Goal: Find specific page/section: Find specific page/section

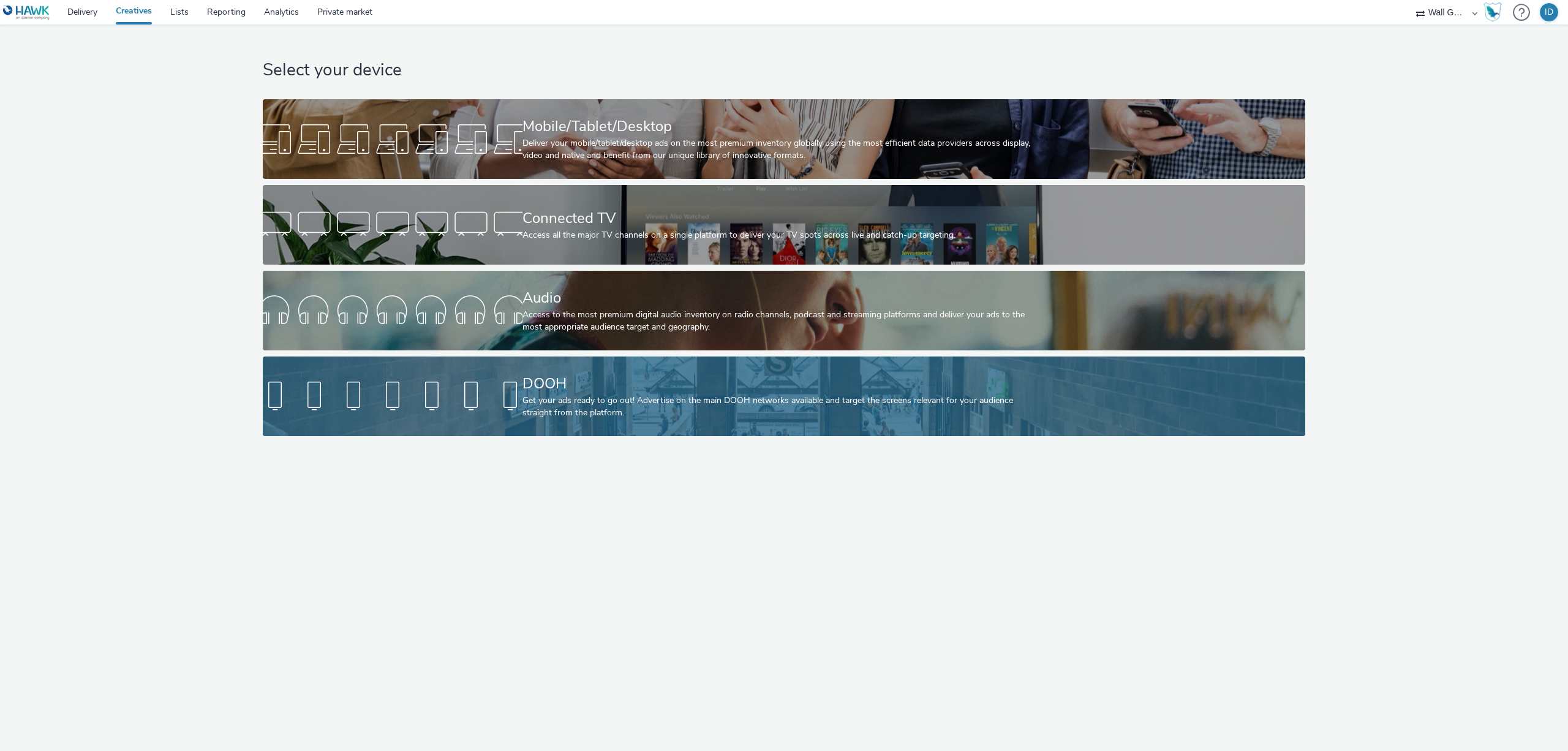
click at [644, 410] on div "Get your ads ready to go out! Advertise on the main DOOH networks available and…" at bounding box center [783, 407] width 519 height 25
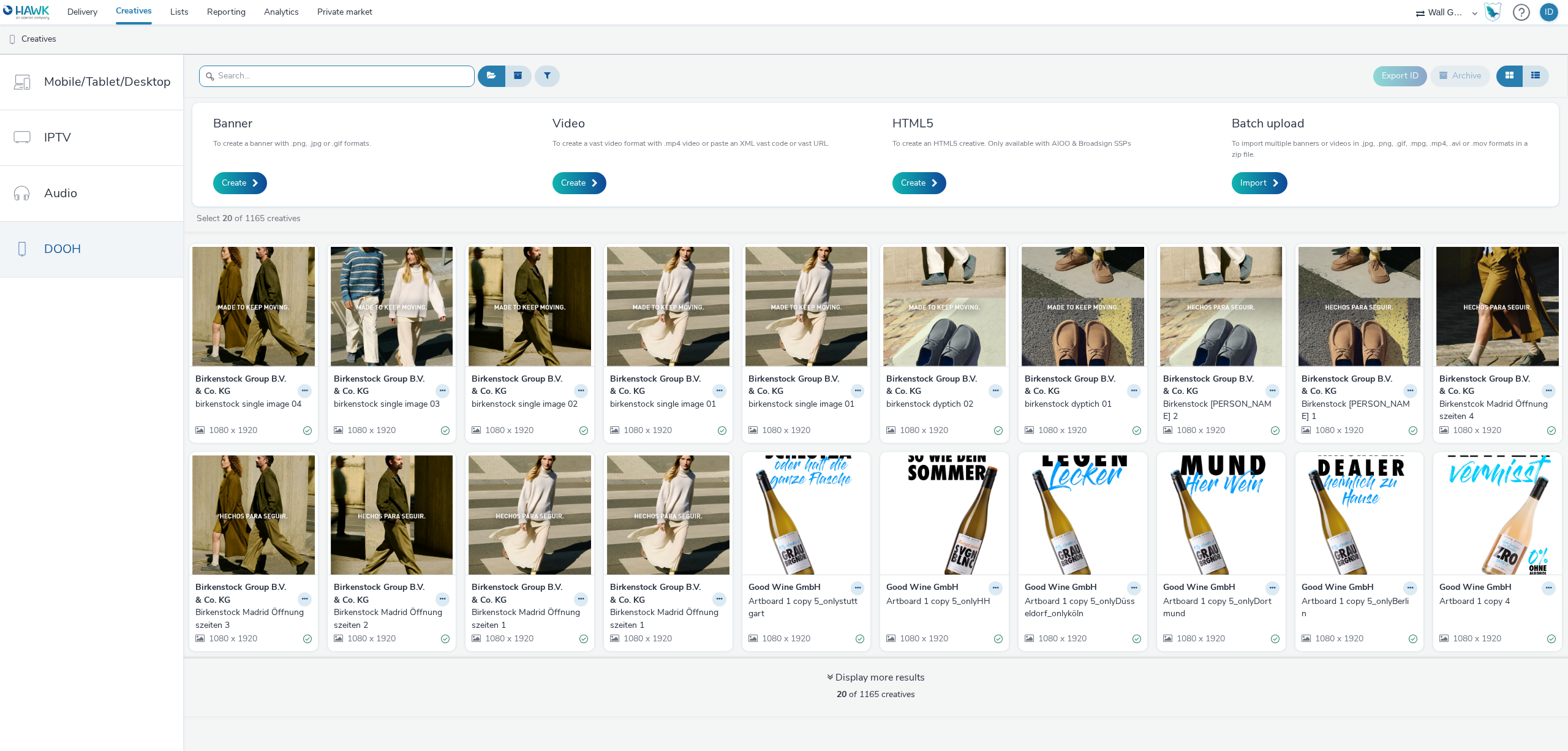
click at [289, 77] on input "text" at bounding box center [336, 76] width 276 height 21
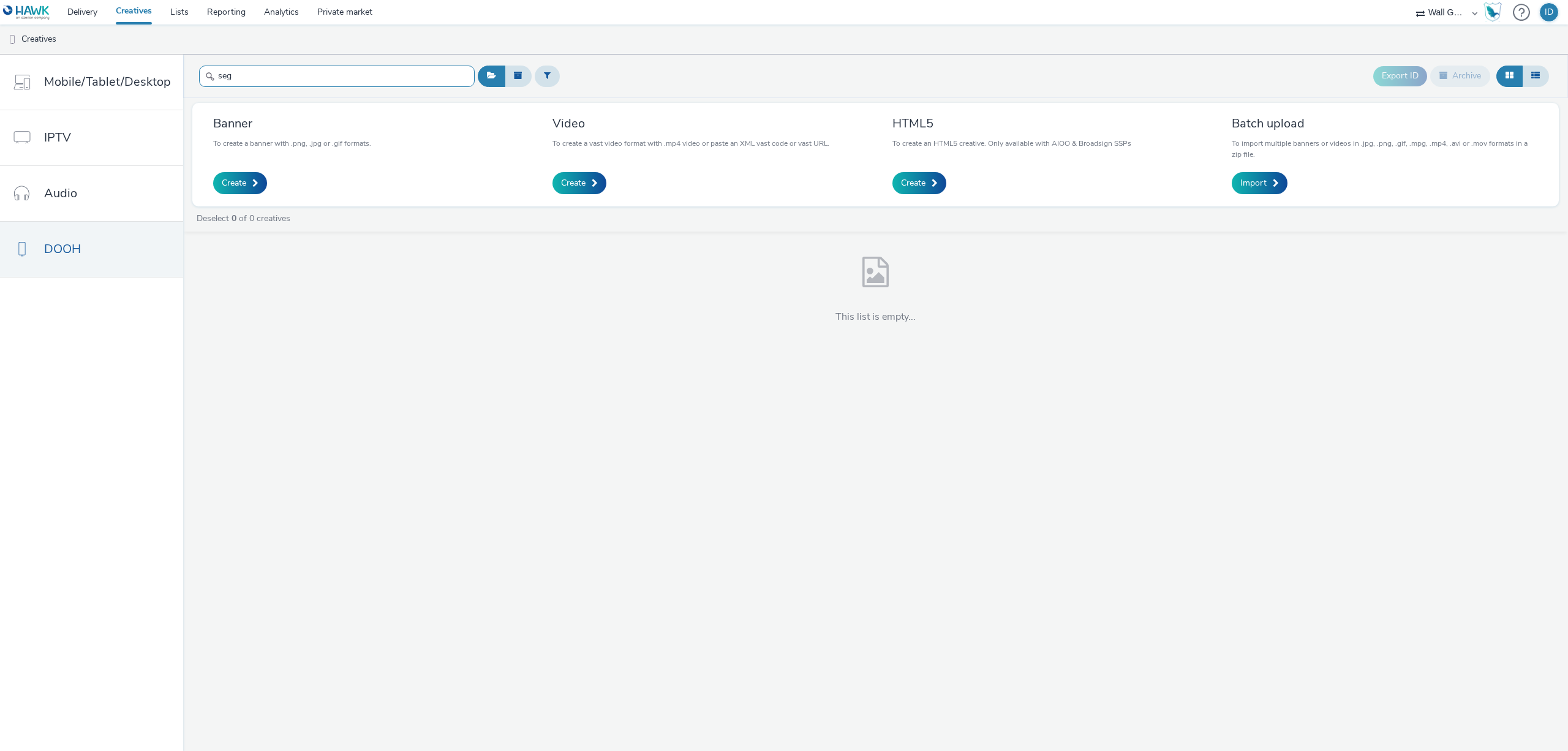
drag, startPoint x: 289, startPoint y: 77, endPoint x: 213, endPoint y: 67, distance: 76.7
click at [213, 67] on input "seg" at bounding box center [336, 76] width 276 height 21
click at [256, 73] on input "samsung" at bounding box center [336, 76] width 276 height 21
type input "samsung"
click at [146, 10] on link "Creatives" at bounding box center [134, 12] width 55 height 25
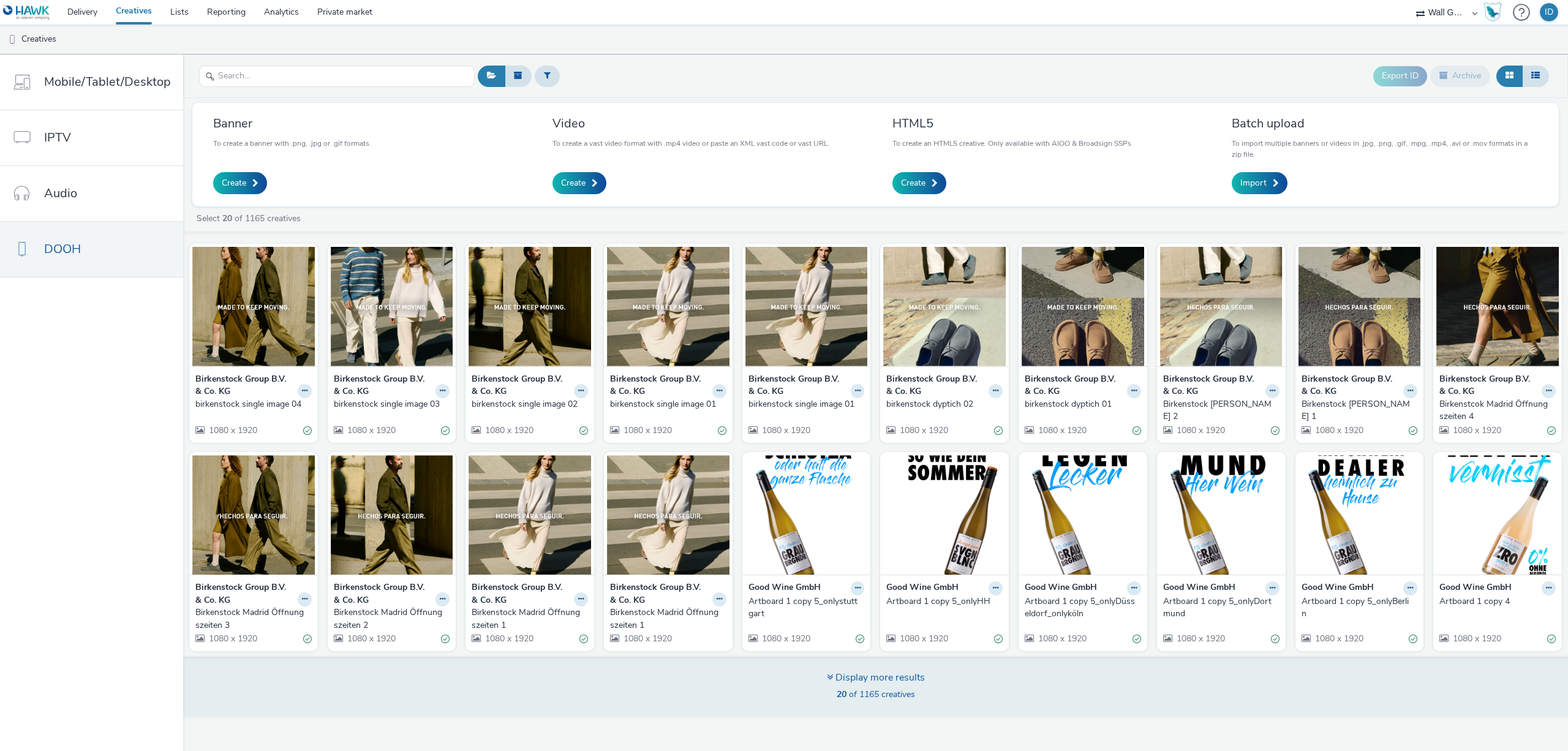
click at [829, 680] on icon at bounding box center [830, 676] width 6 height 10
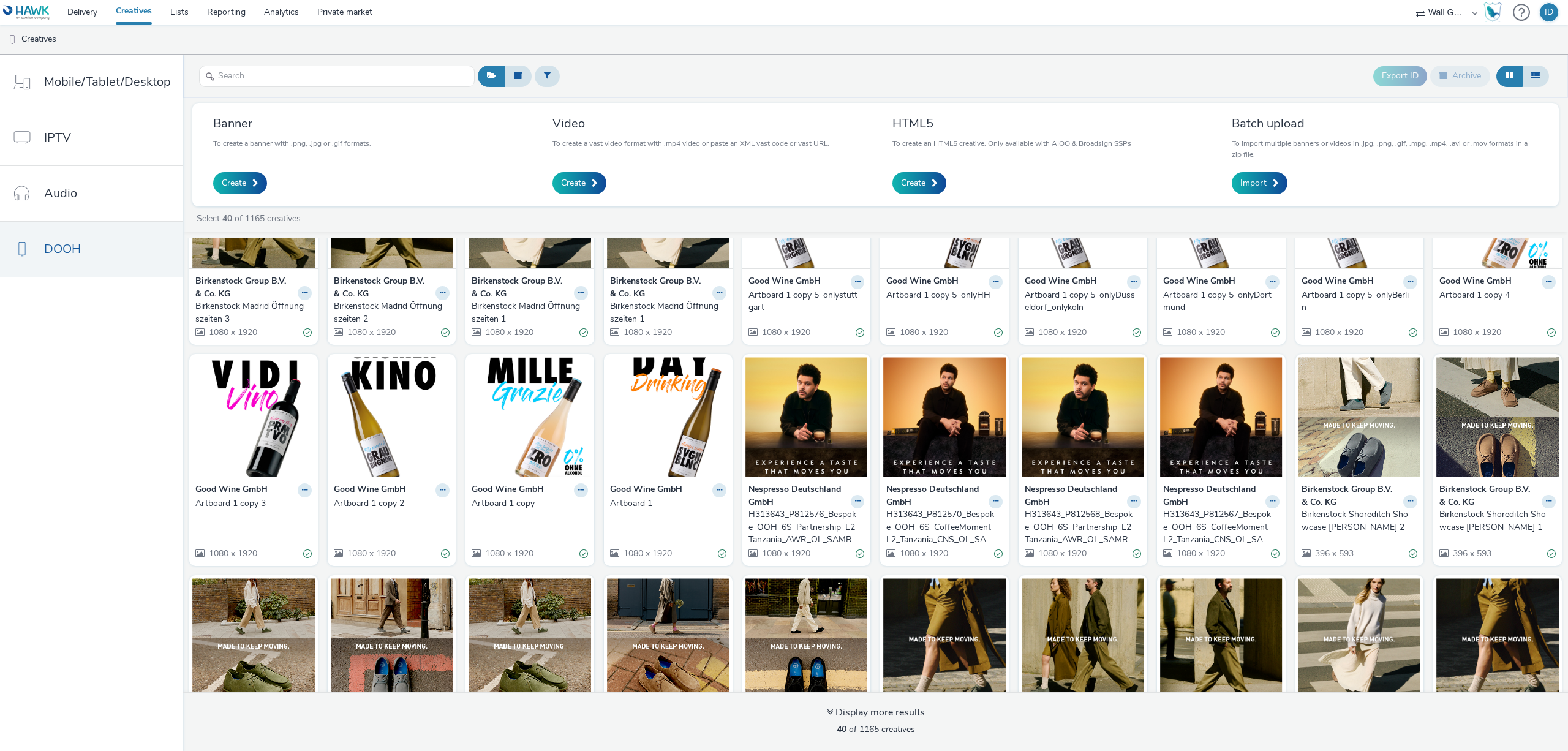
scroll to position [394, 0]
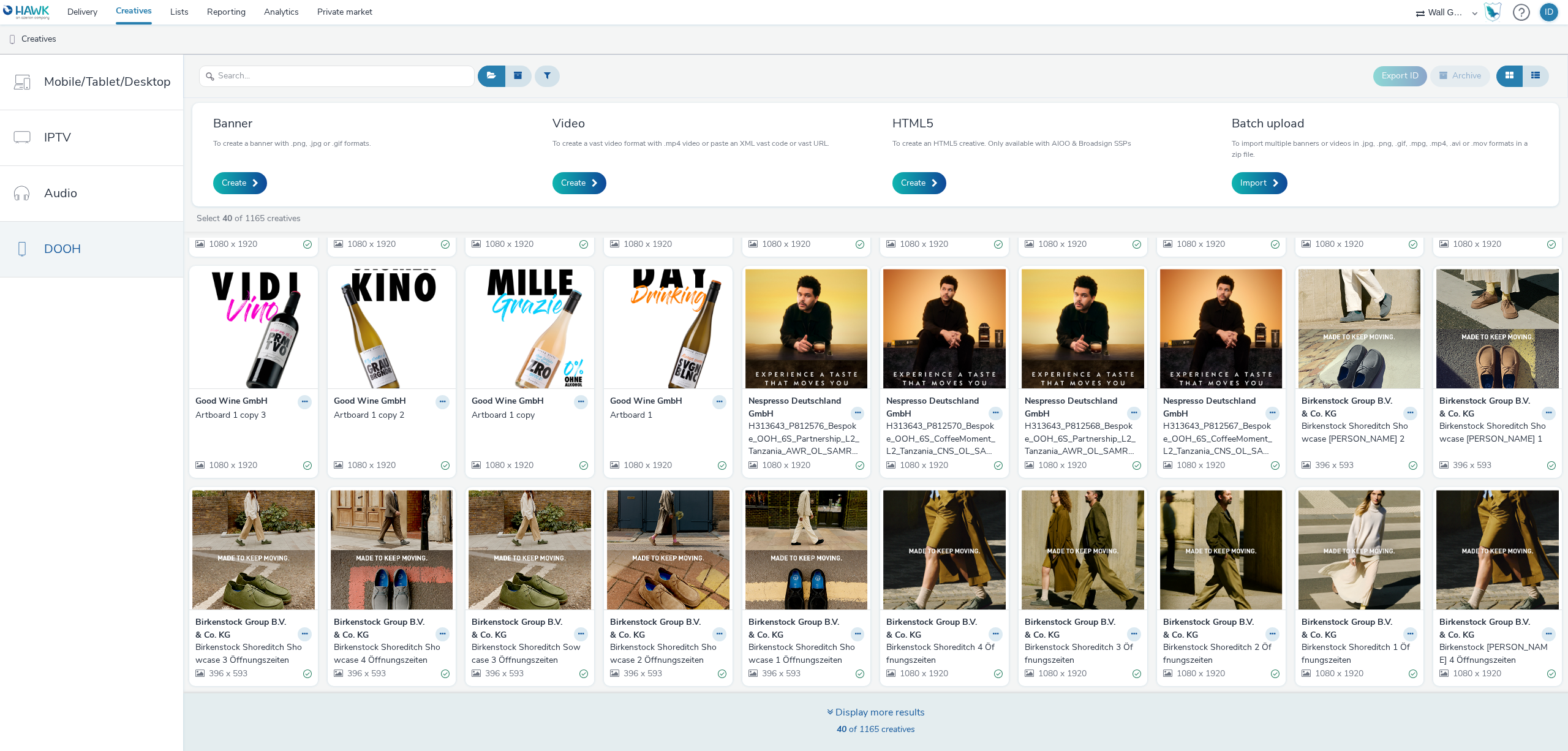
click at [840, 711] on div "Display more results" at bounding box center [876, 712] width 98 height 14
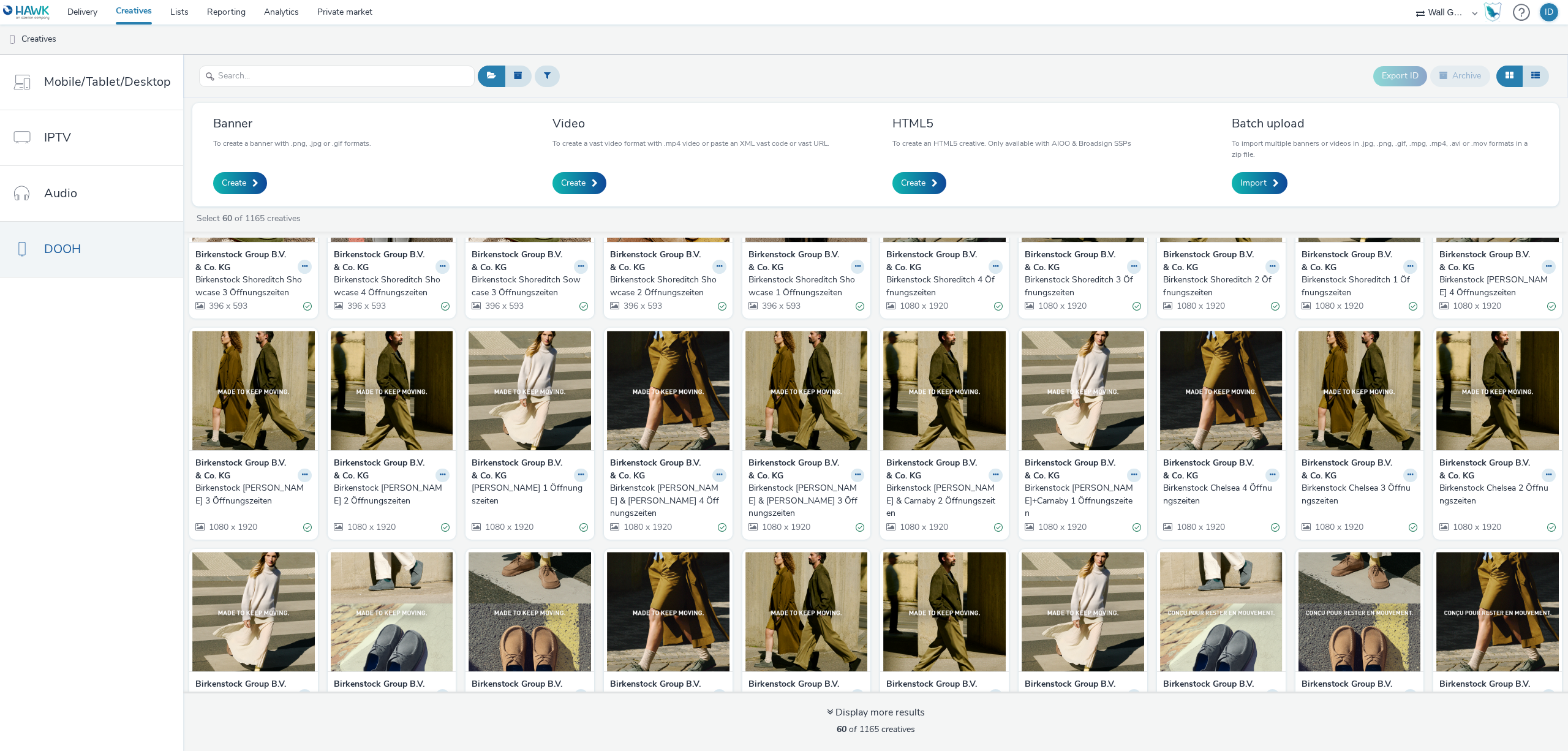
scroll to position [812, 0]
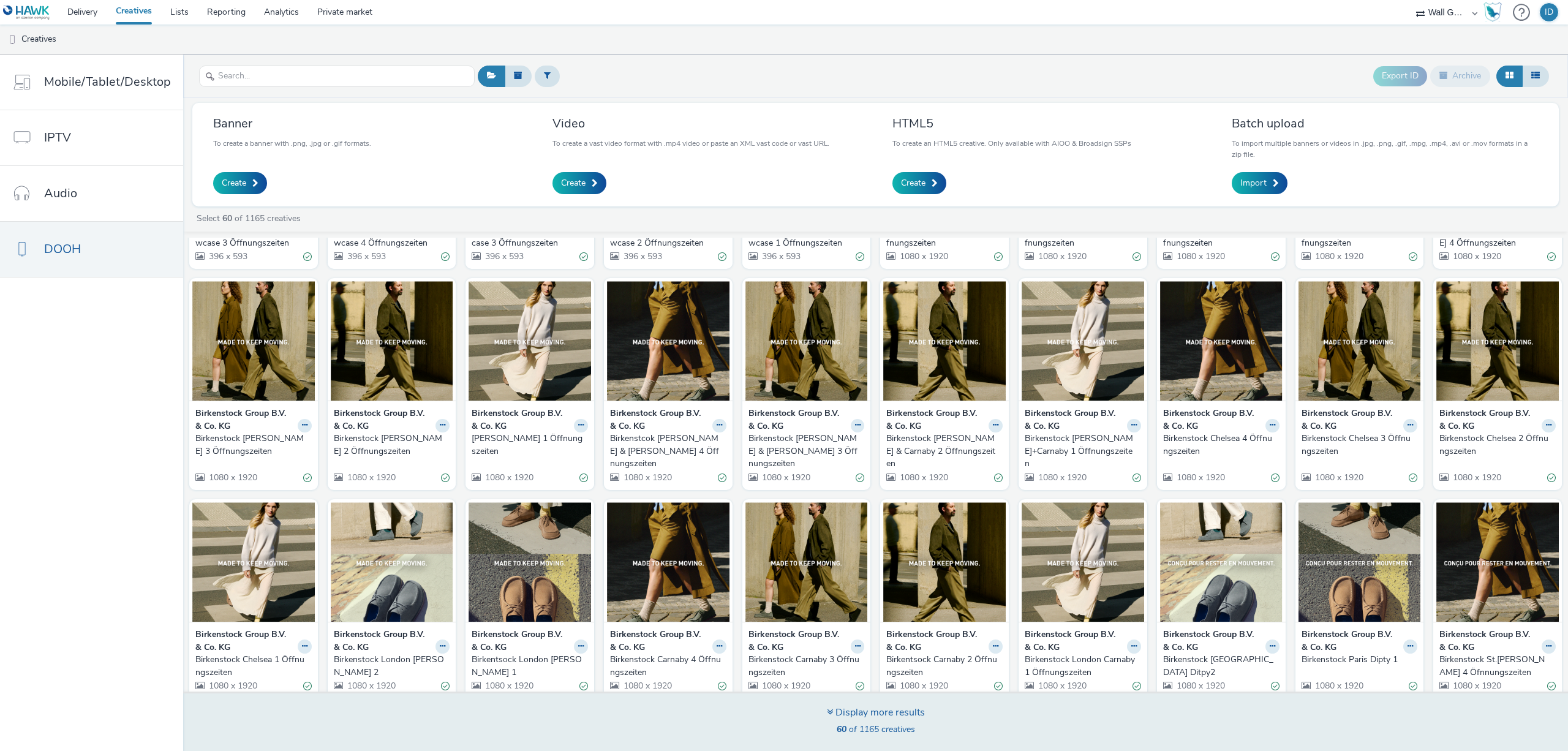
click at [819, 708] on div "Display more results 60 of 1165 creatives" at bounding box center [876, 721] width 1394 height 59
click at [827, 711] on icon at bounding box center [830, 712] width 6 height 10
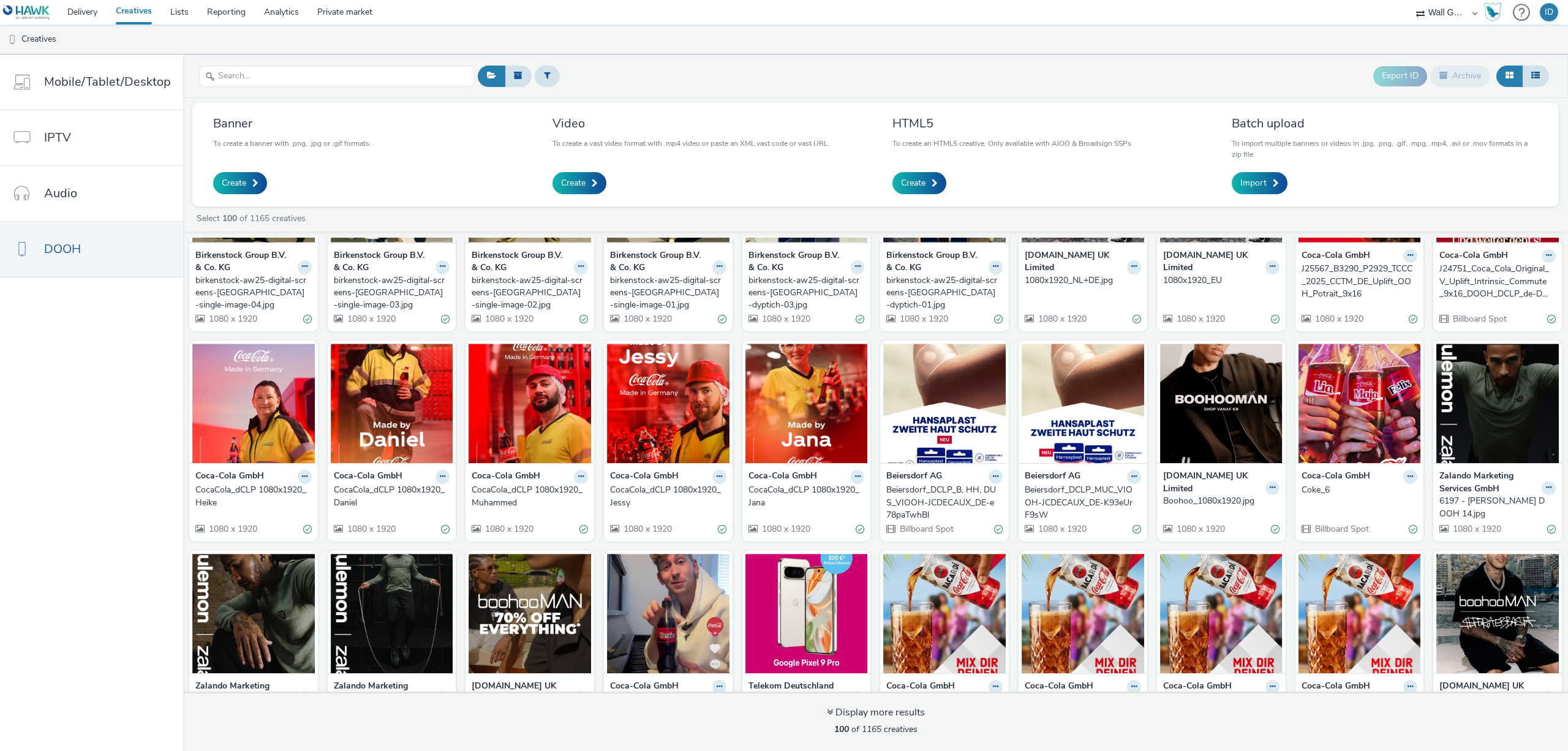
scroll to position [1661, 0]
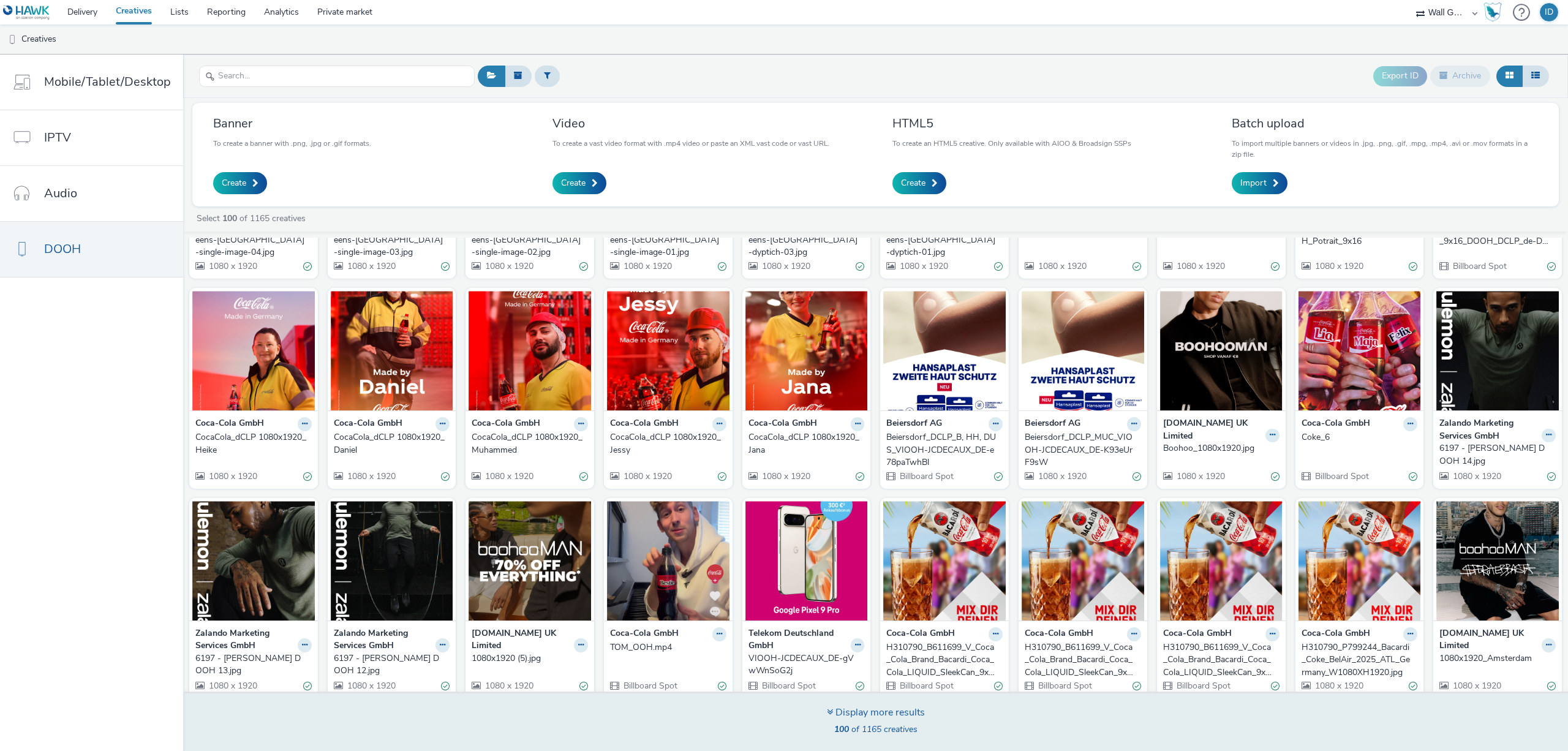
click at [843, 714] on div "Display more results" at bounding box center [876, 712] width 98 height 14
click at [832, 712] on div "Display more results" at bounding box center [876, 712] width 98 height 14
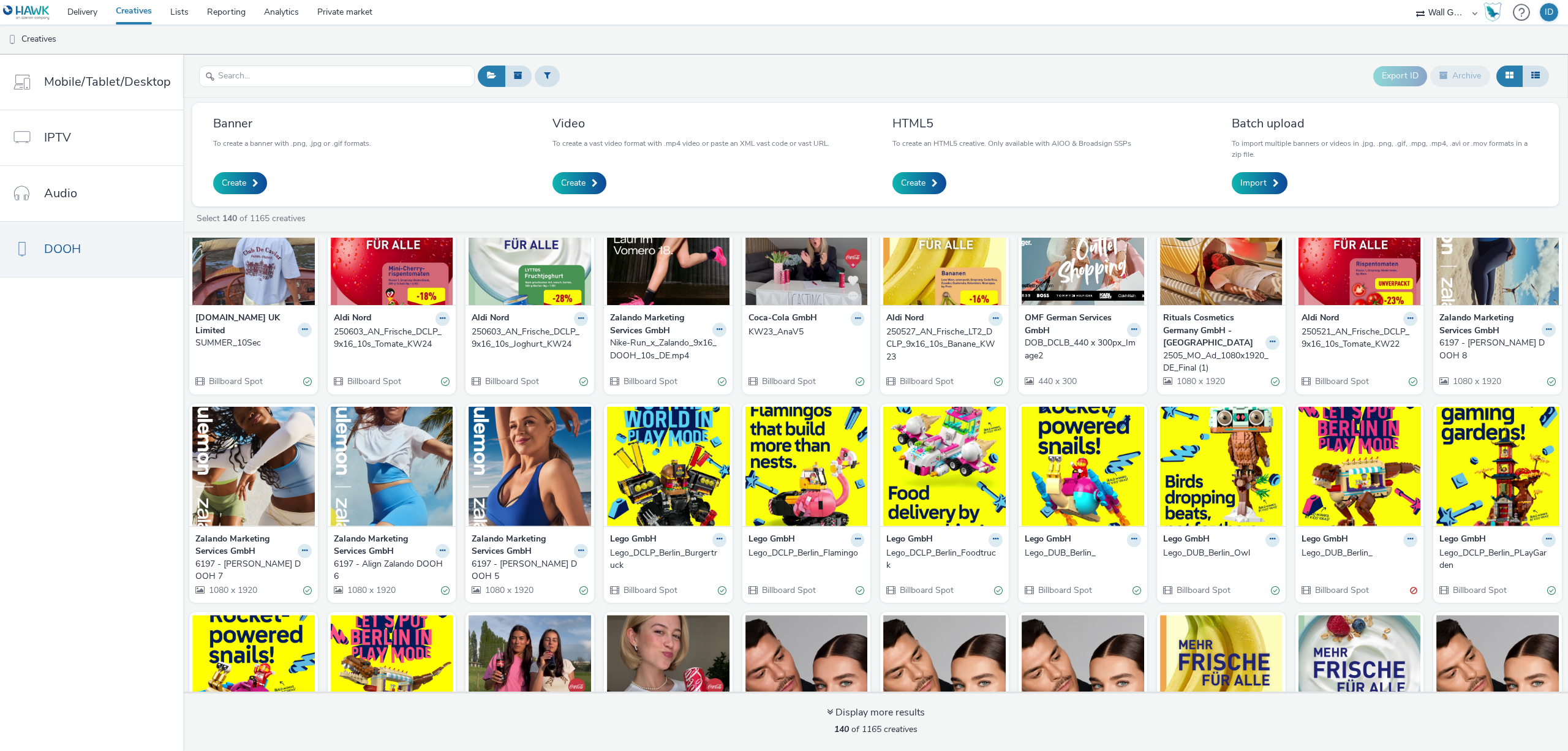
scroll to position [2510, 0]
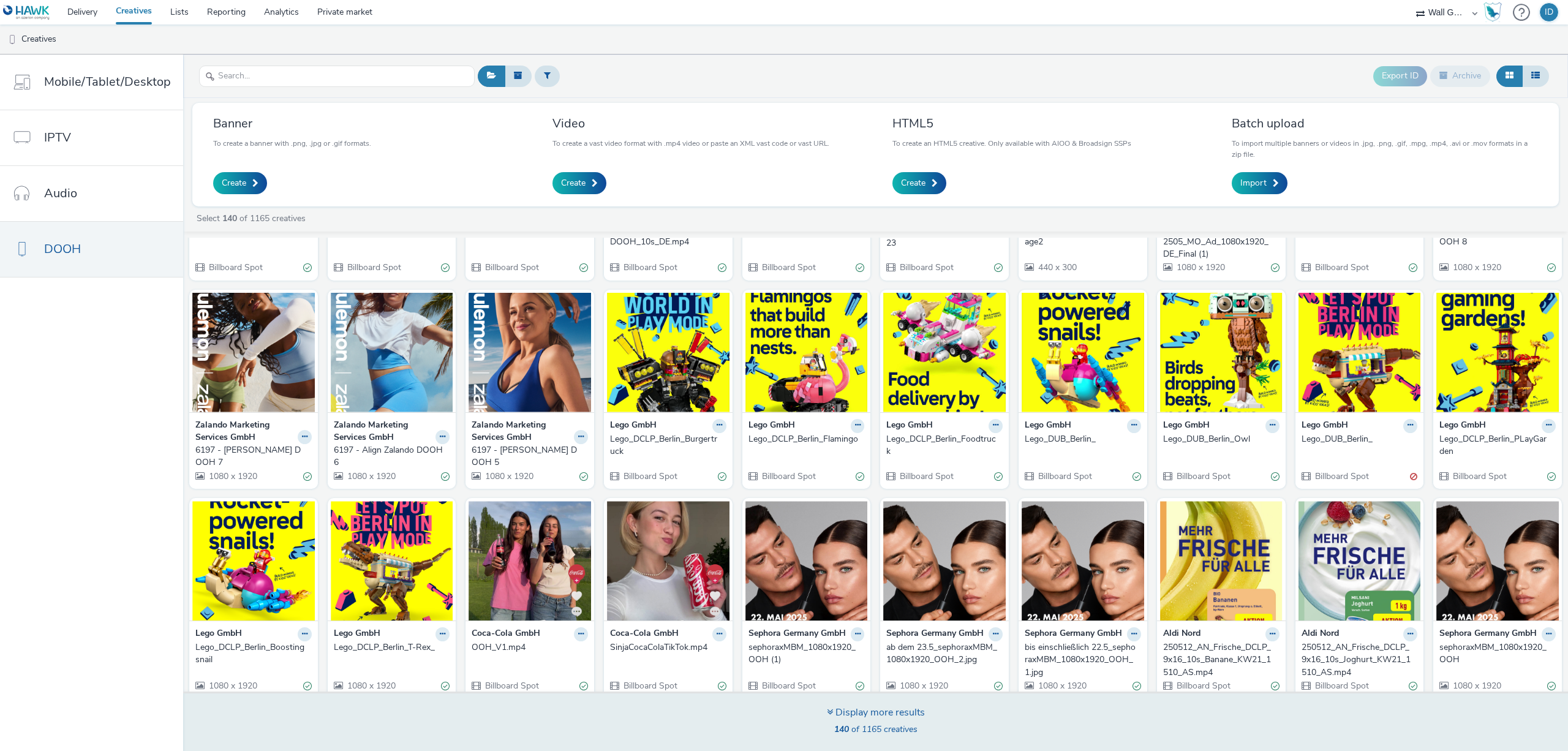
click at [829, 709] on icon at bounding box center [830, 712] width 6 height 10
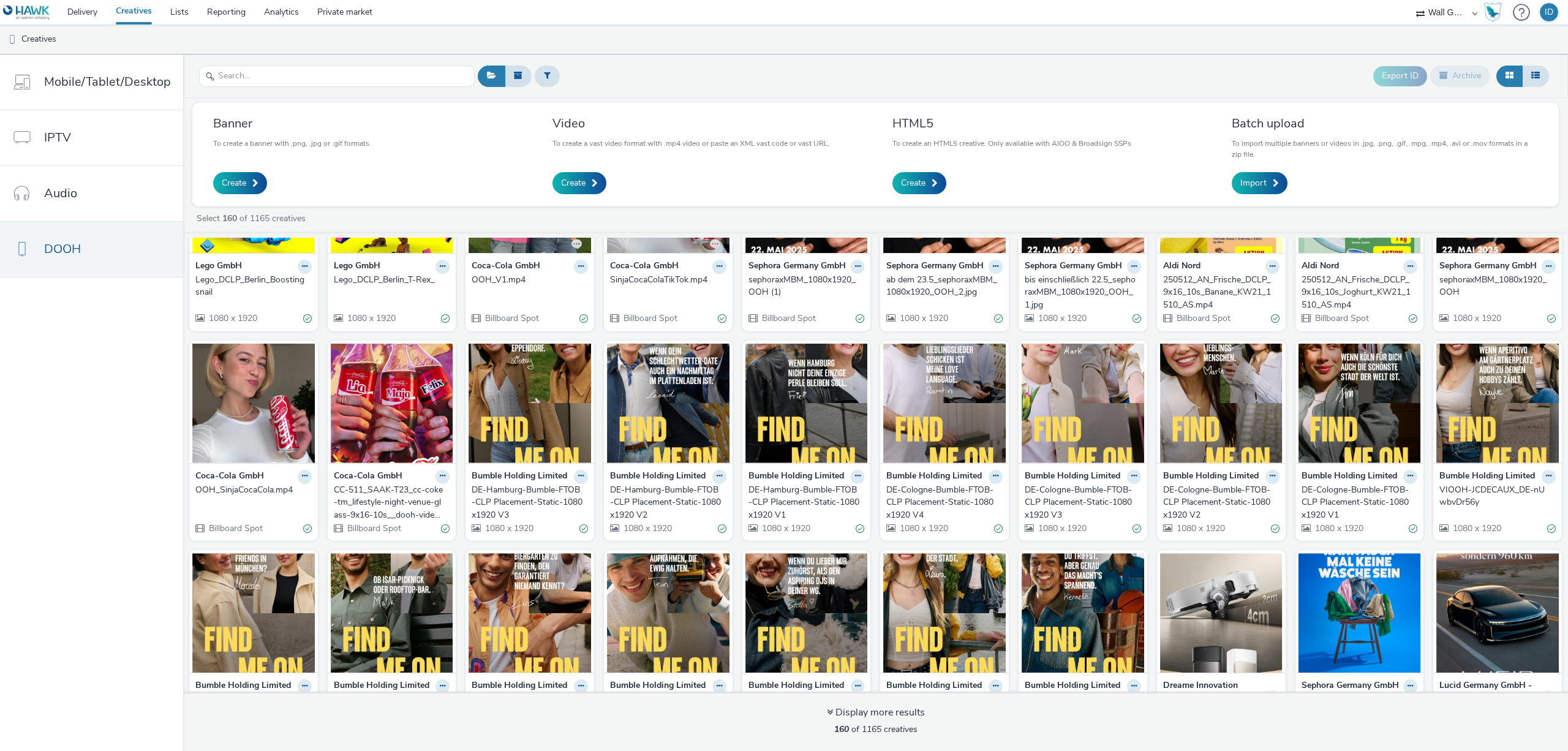
scroll to position [2930, 0]
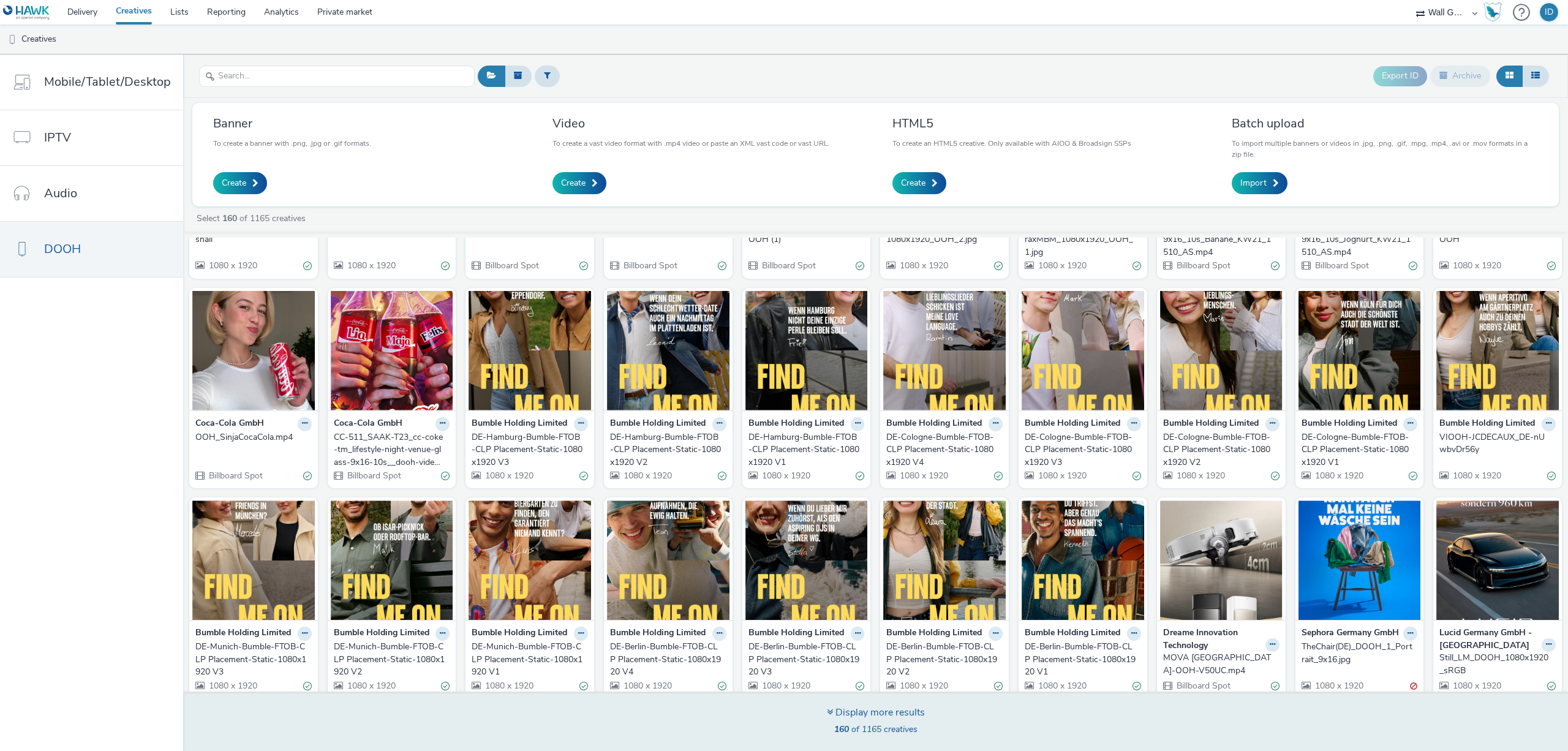
click at [832, 711] on div "Display more results" at bounding box center [876, 712] width 98 height 14
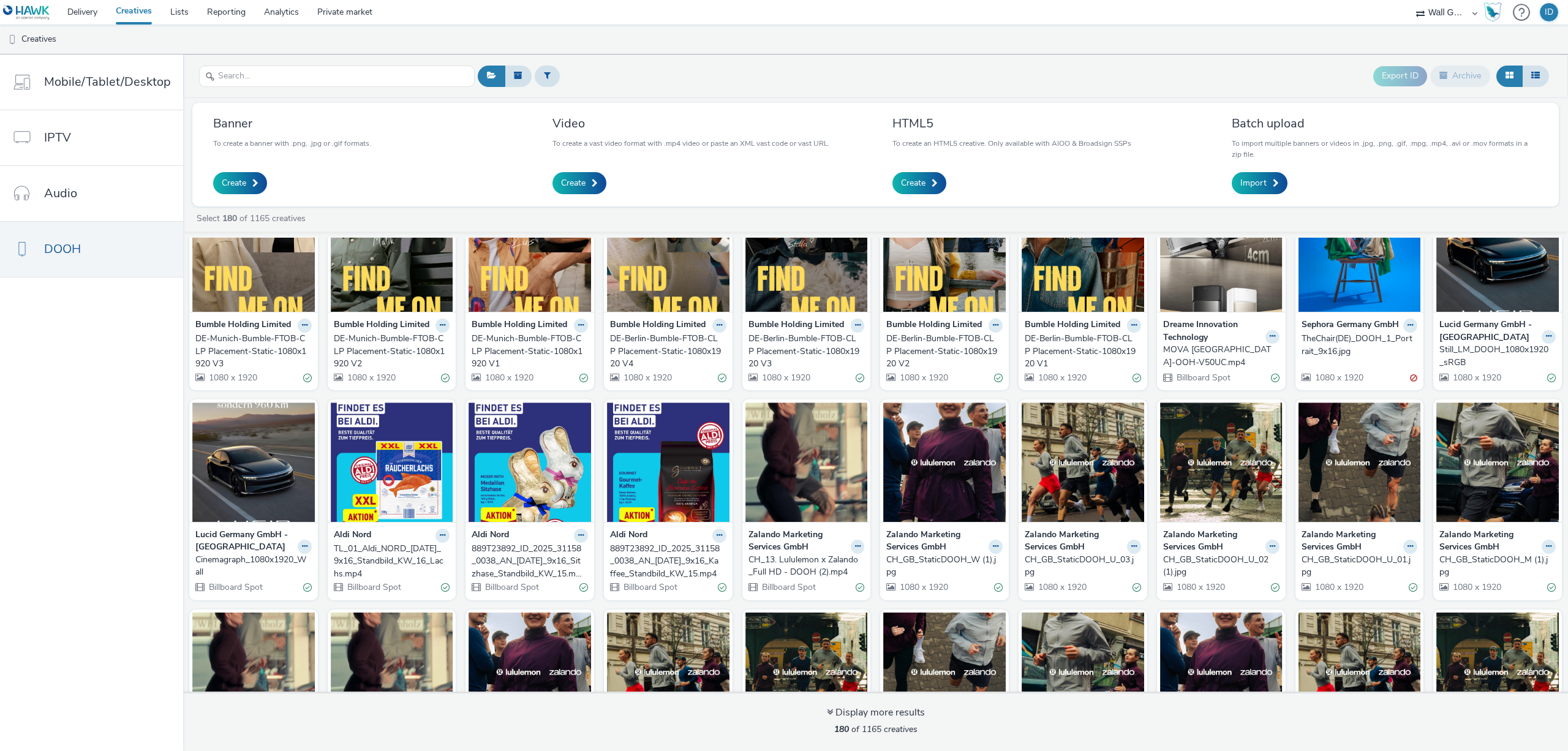
scroll to position [3361, 0]
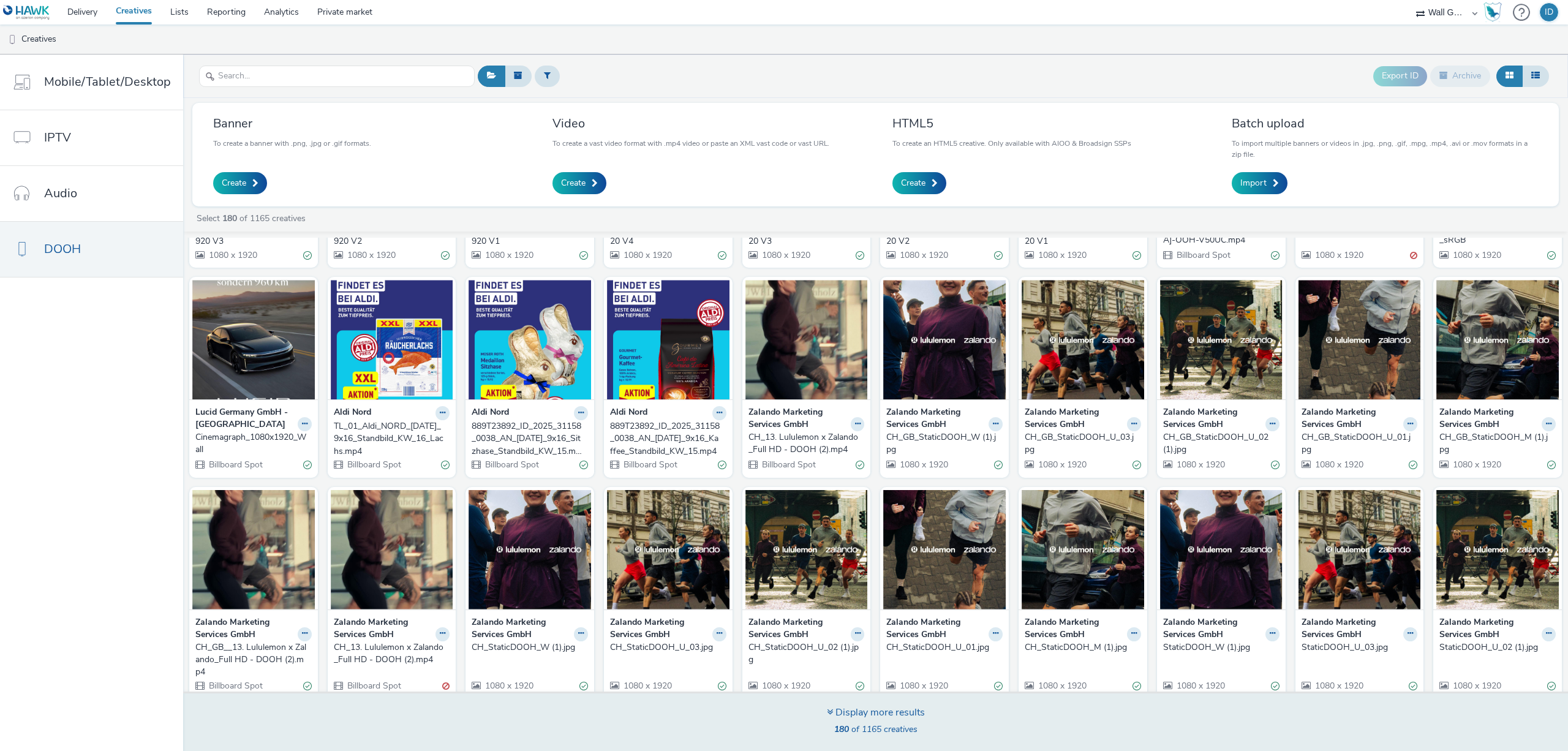
click at [836, 715] on div "Display more results" at bounding box center [876, 712] width 98 height 14
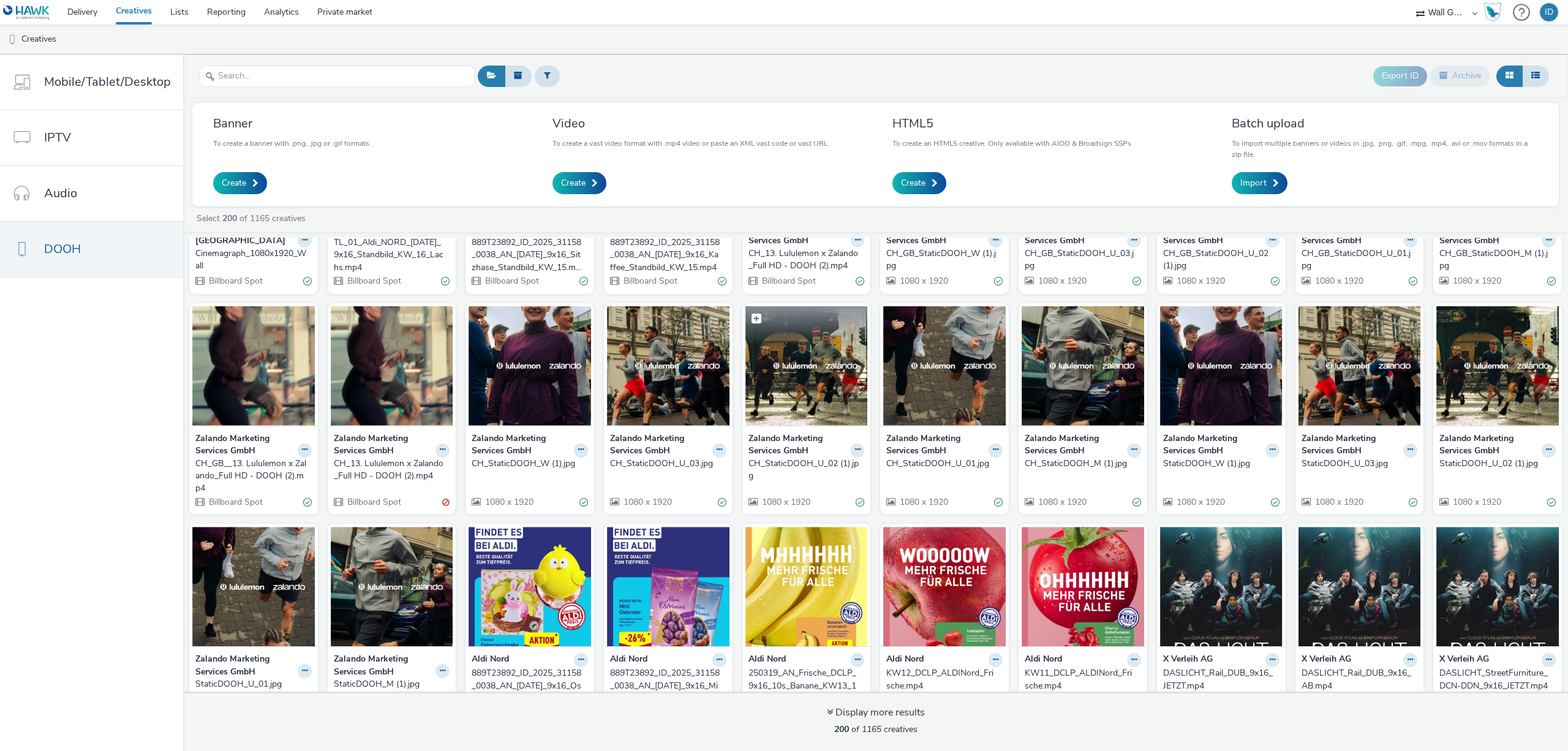
scroll to position [3780, 0]
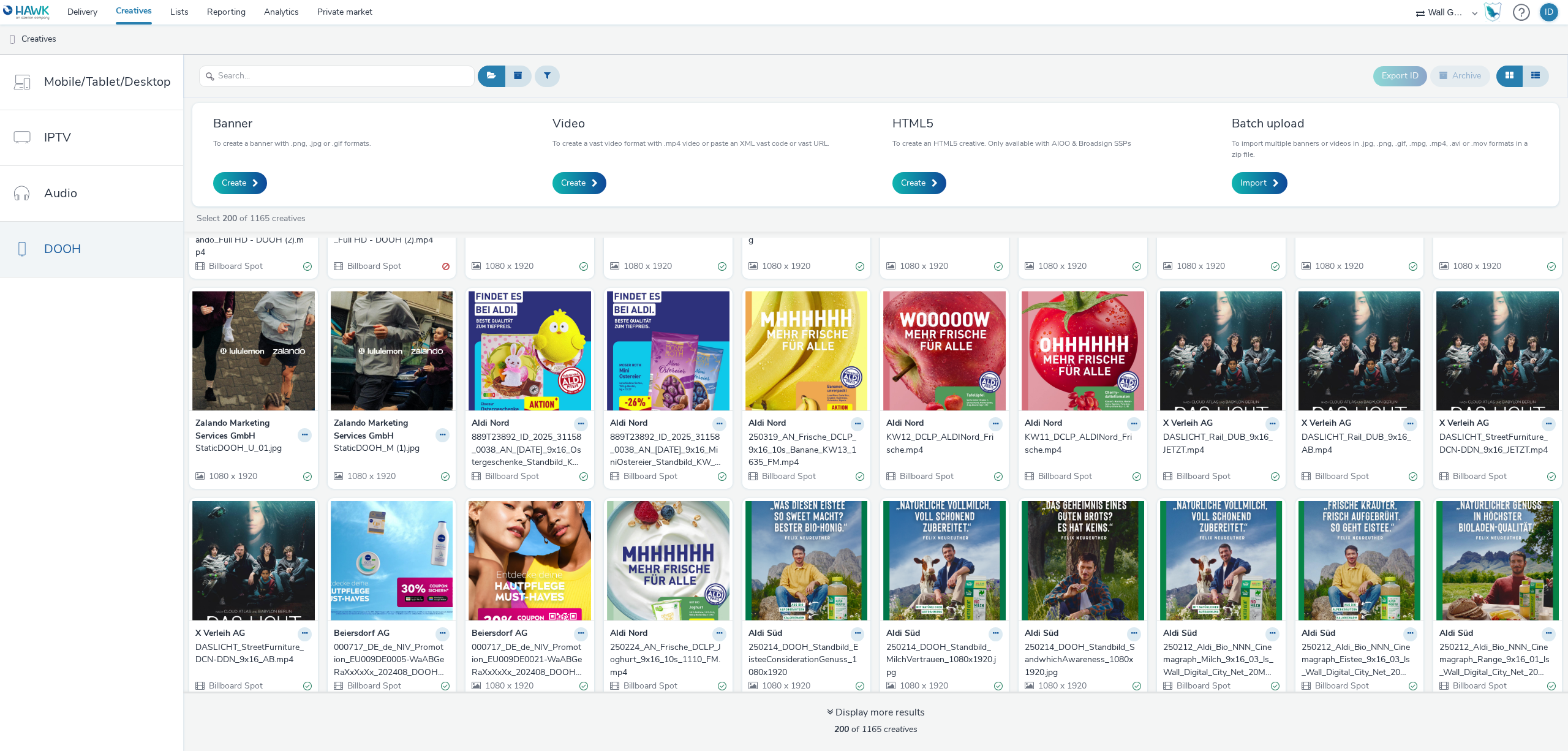
drag, startPoint x: 116, startPoint y: 358, endPoint x: 176, endPoint y: 265, distance: 110.7
click at [116, 358] on nav "Mobile/Tablet/Desktop IPTV Audio DOOH" at bounding box center [91, 403] width 183 height 696
click at [313, 39] on ul "Creatives" at bounding box center [784, 39] width 1568 height 29
click at [308, 78] on input "text" at bounding box center [336, 76] width 276 height 21
paste input "Motiv 1A- S25 FE National_1080x1920"
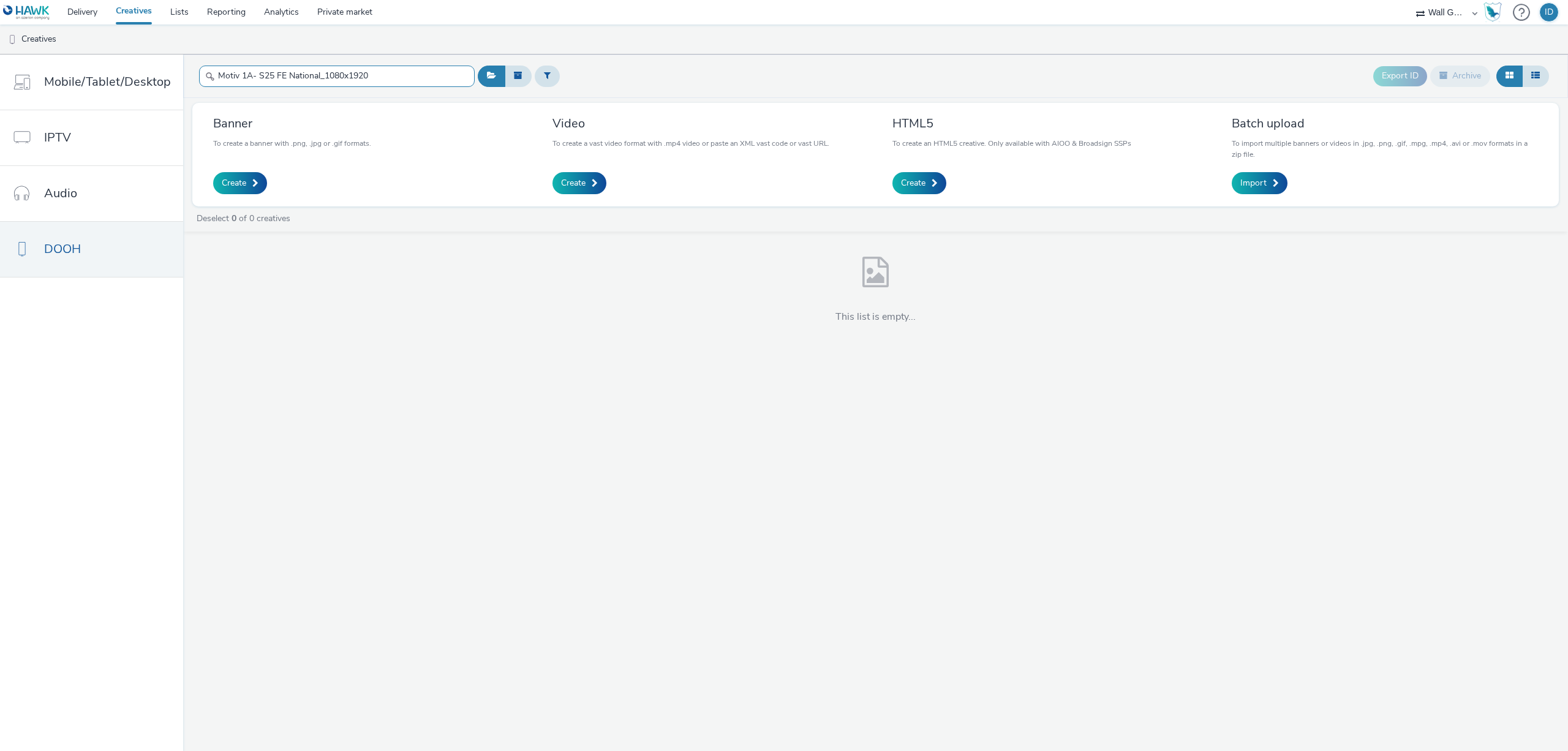
type input "Motiv 1A- S25 FE National_1080x1920"
click at [117, 19] on link "Creatives" at bounding box center [134, 12] width 55 height 25
click at [83, 12] on link "Delivery" at bounding box center [83, 12] width 48 height 25
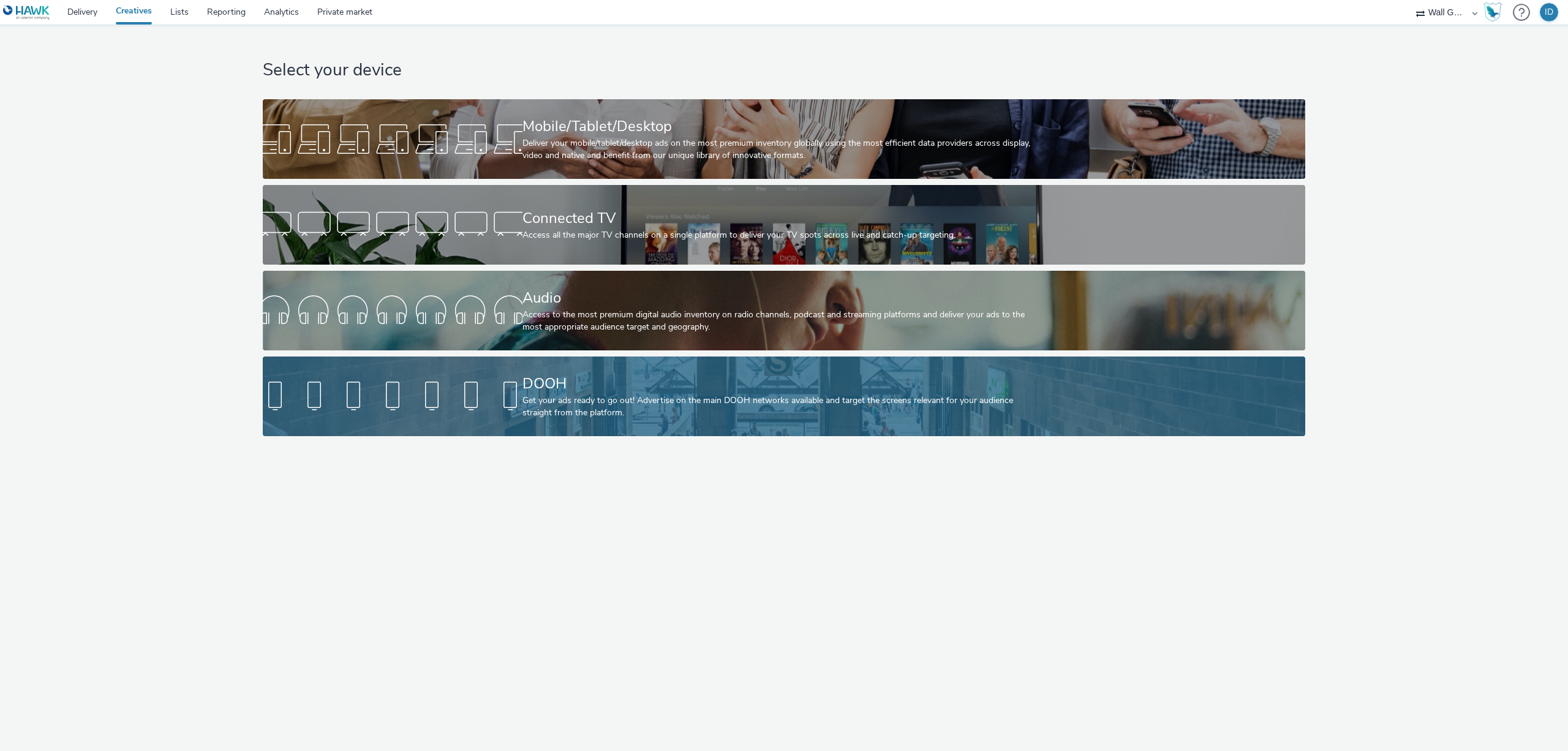
click at [372, 387] on div at bounding box center [392, 396] width 260 height 39
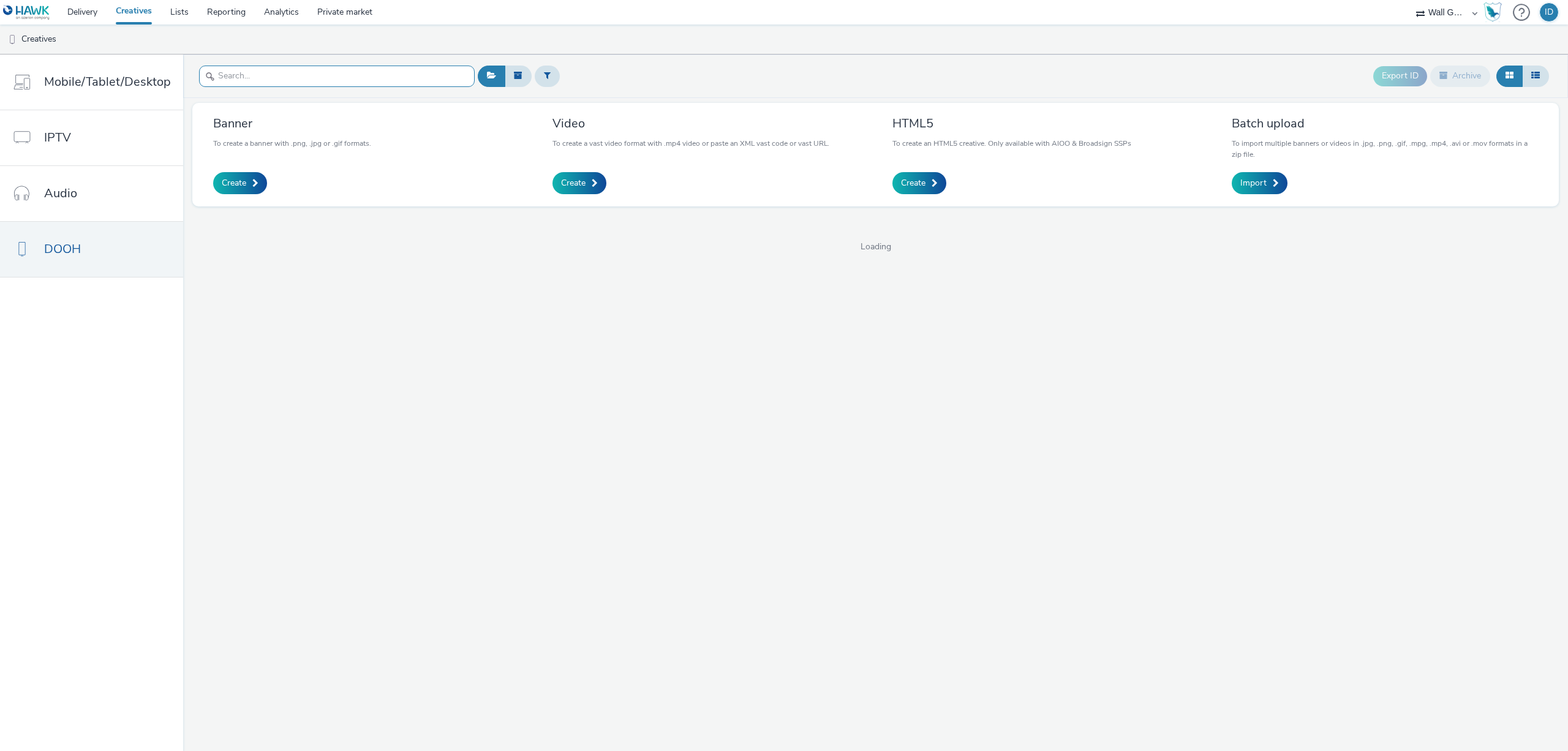
click at [256, 73] on input "text" at bounding box center [336, 76] width 276 height 21
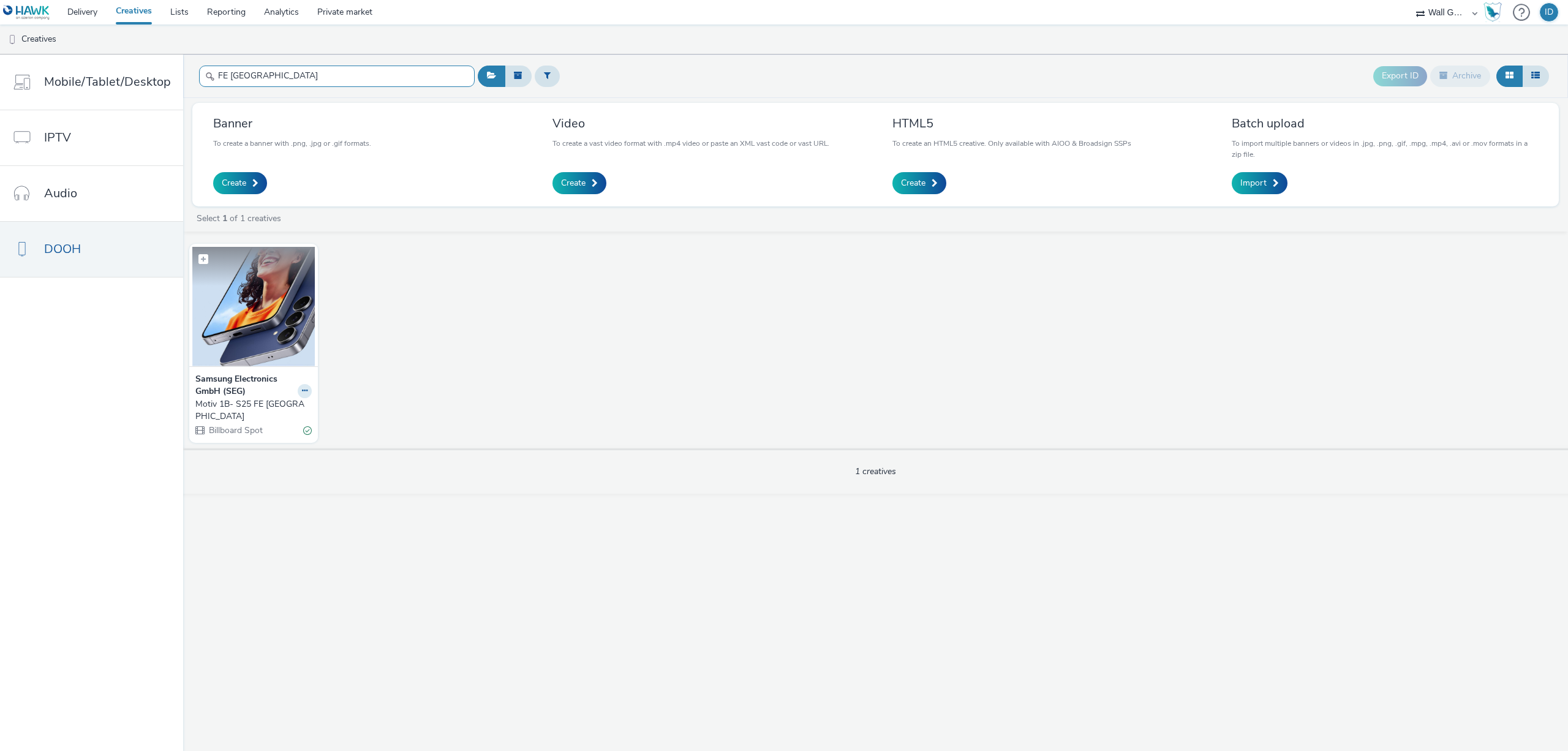
type input "FE Berlin"
click at [205, 324] on img at bounding box center [254, 306] width 123 height 119
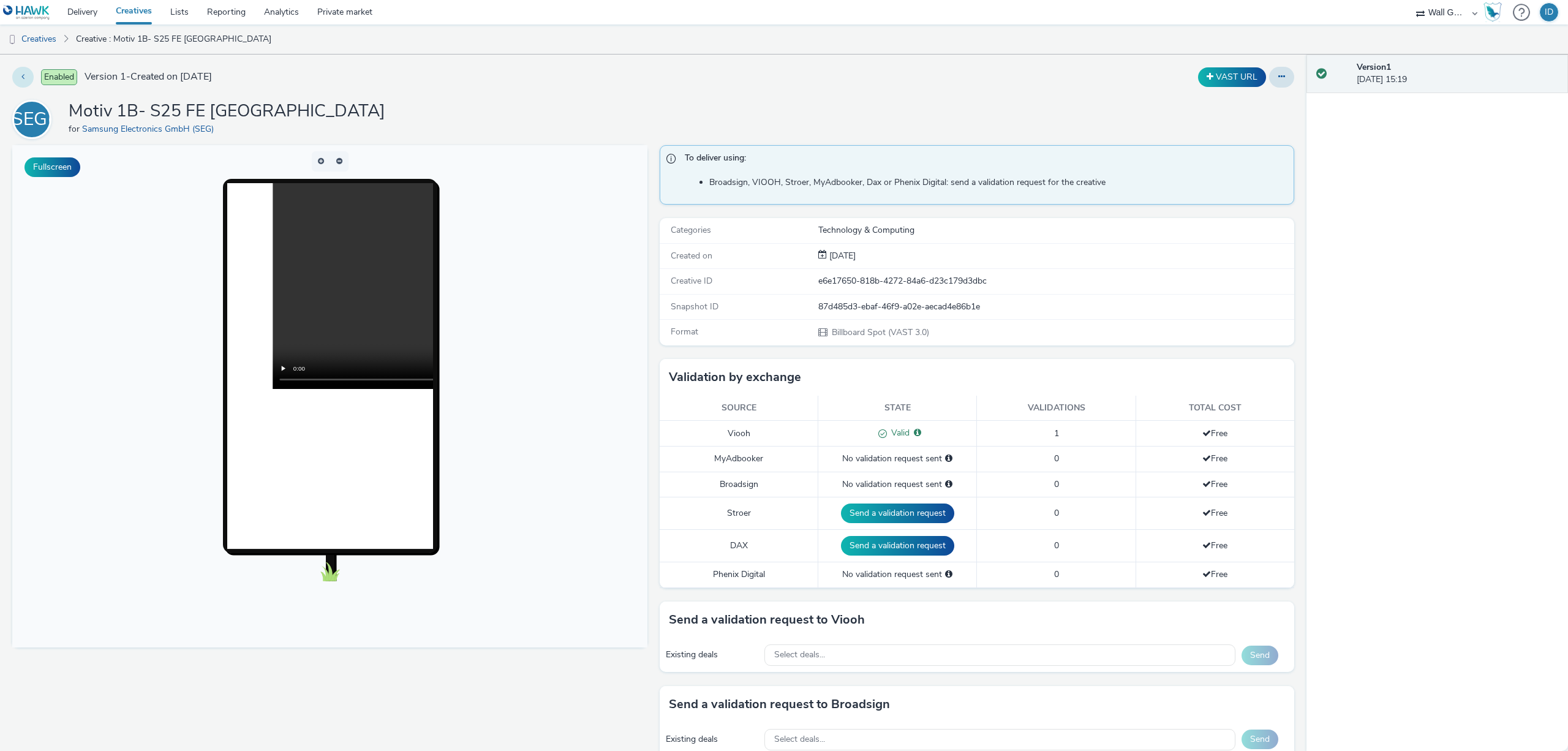
click at [23, 77] on icon at bounding box center [23, 77] width 3 height 9
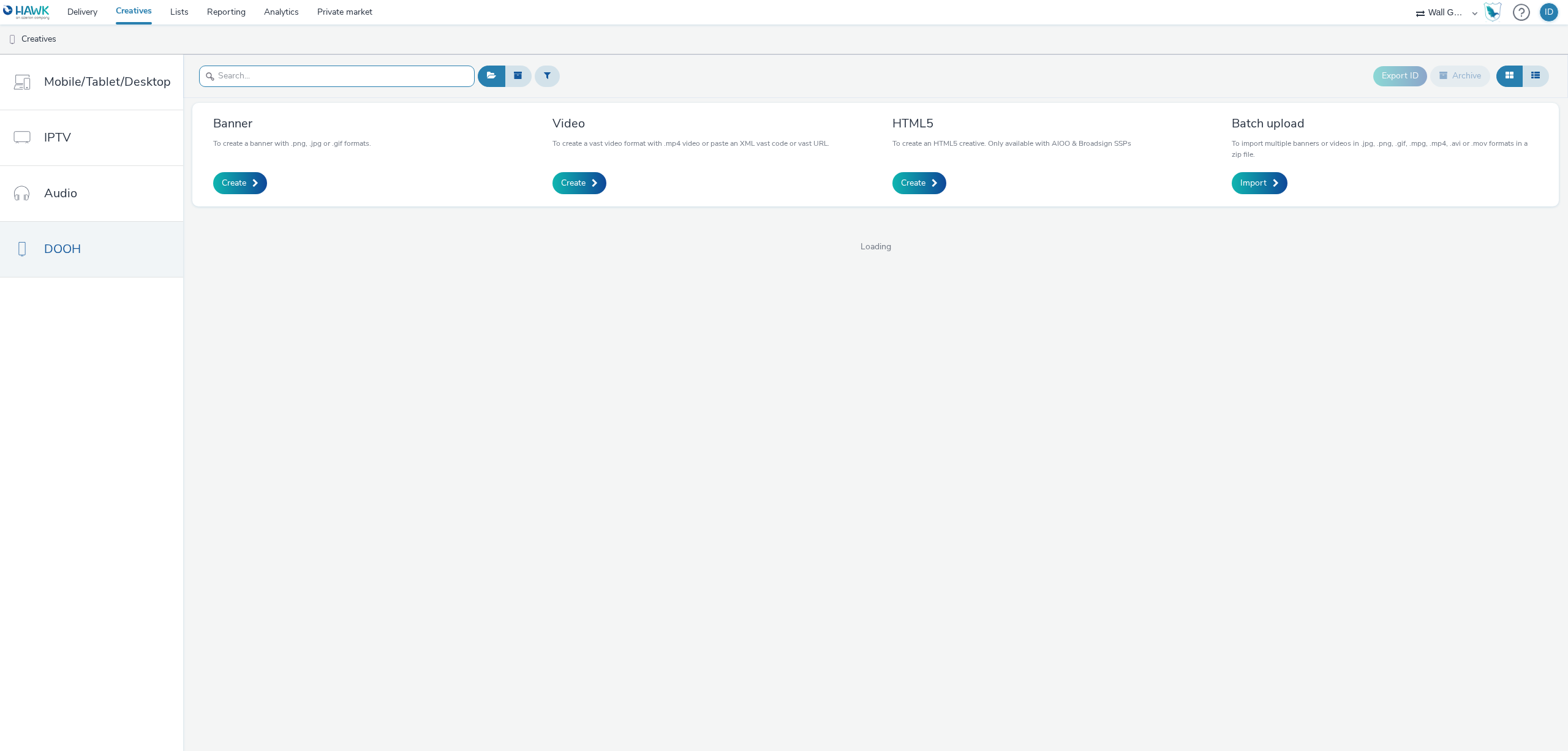
click at [276, 78] on input "text" at bounding box center [336, 76] width 276 height 21
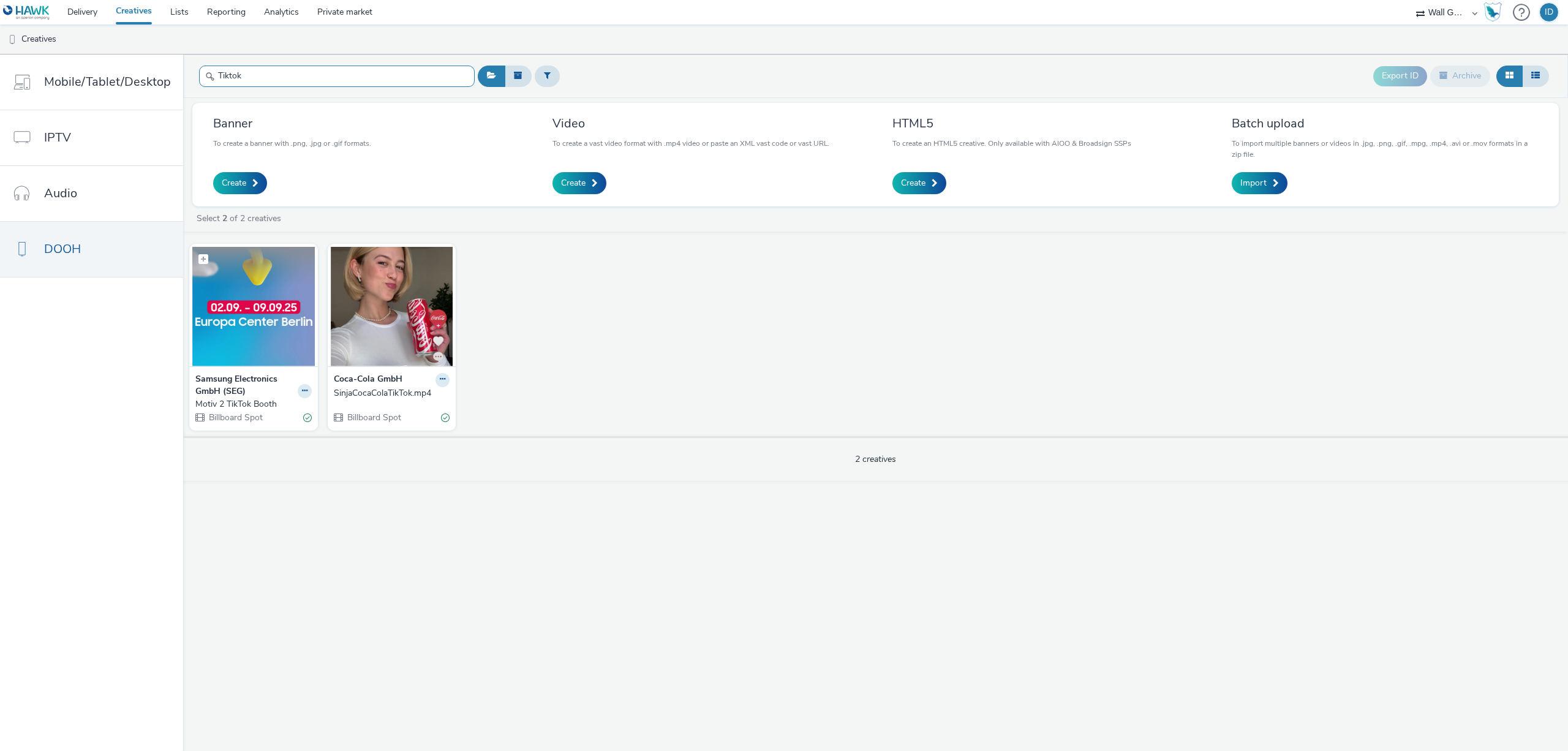
type input "Tiktok"
click at [243, 304] on img at bounding box center [254, 306] width 123 height 119
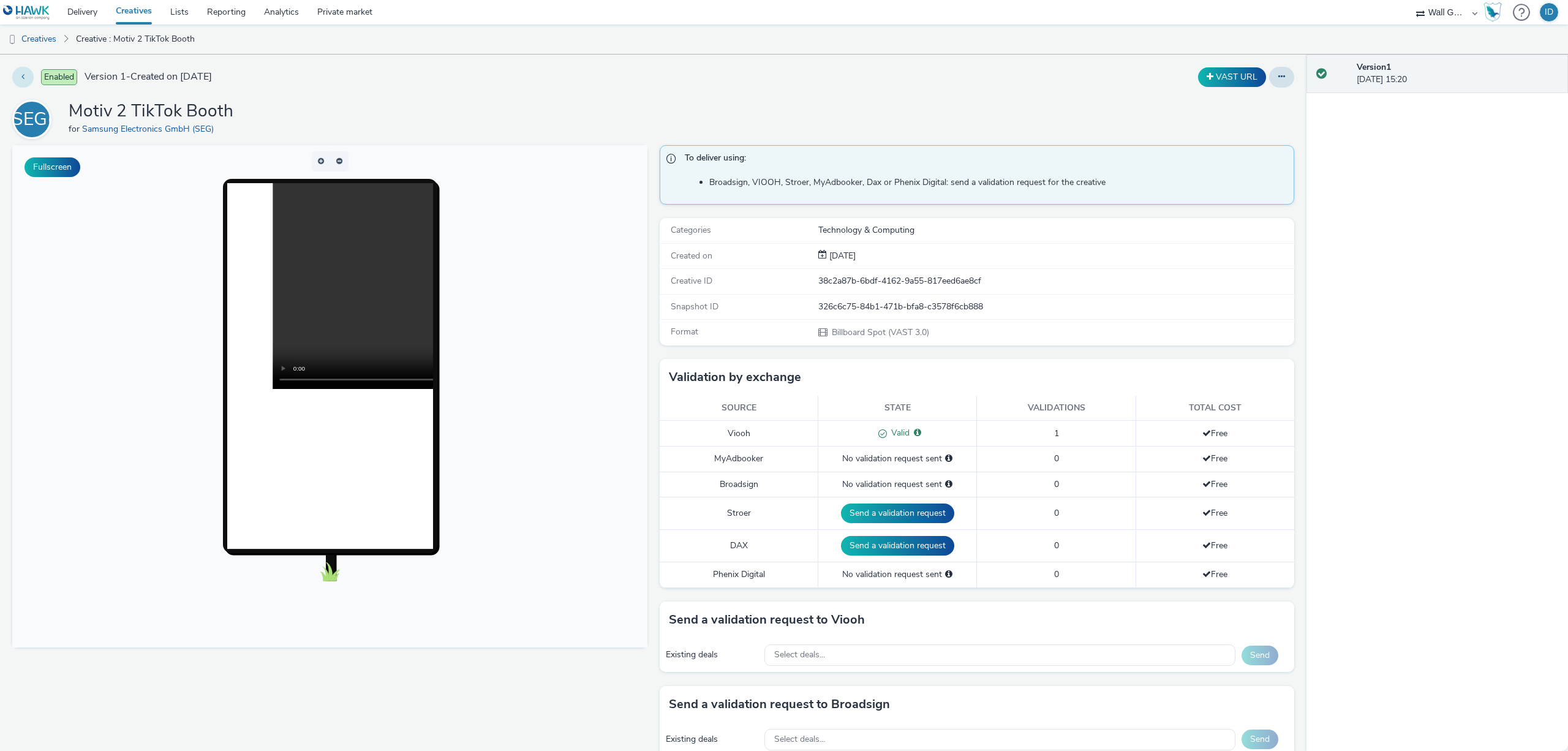
click at [26, 74] on button at bounding box center [23, 77] width 21 height 20
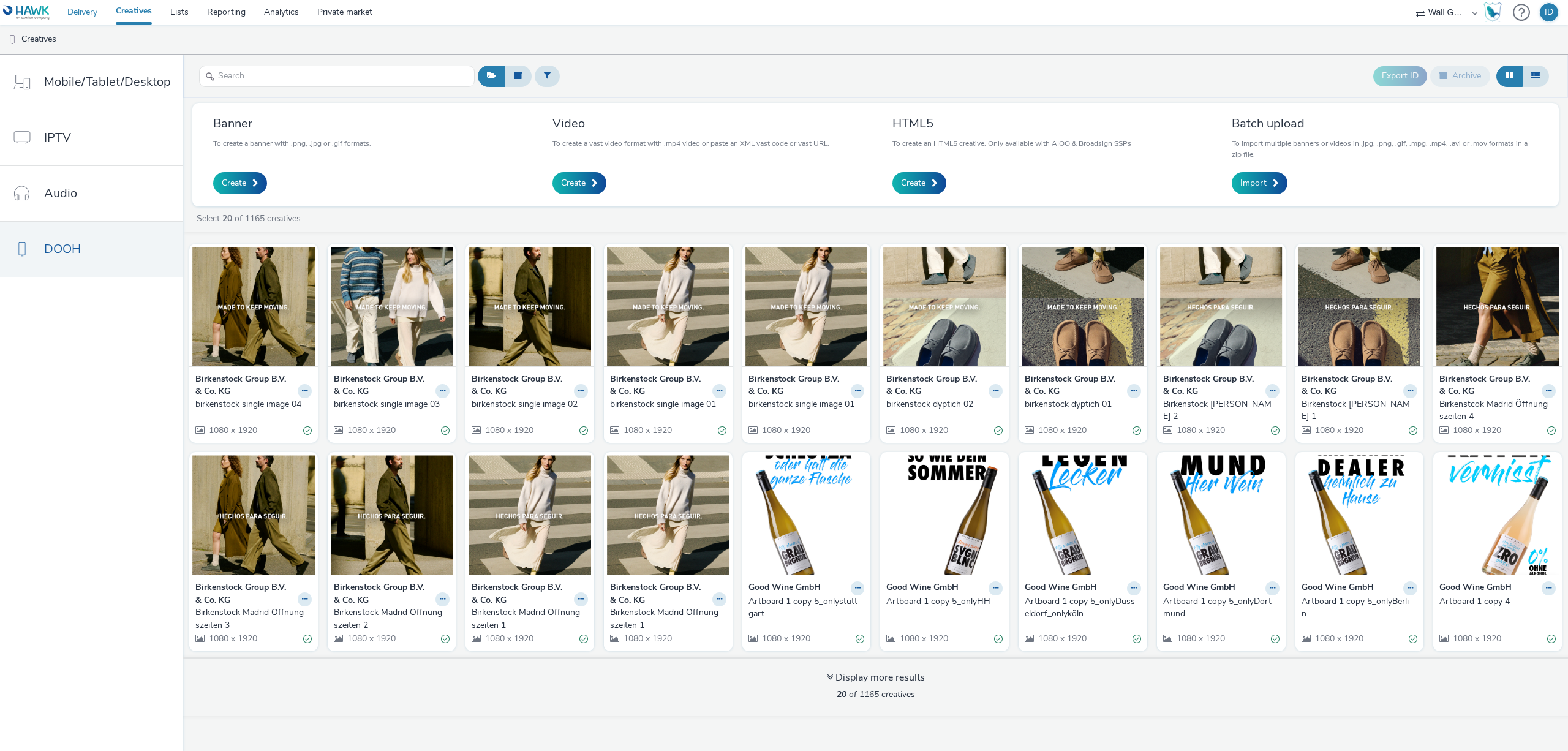
click at [88, 14] on link "Delivery" at bounding box center [83, 12] width 48 height 25
